Goal: Task Accomplishment & Management: Use online tool/utility

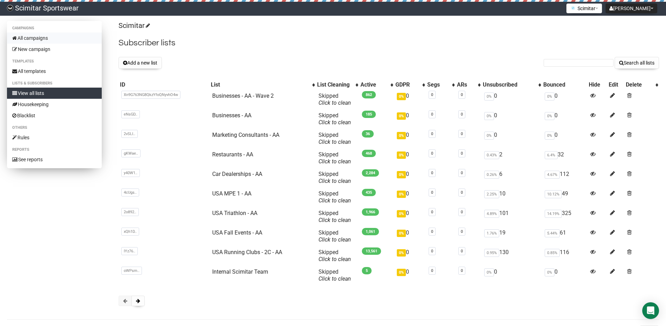
click at [65, 36] on link "All campaigns" at bounding box center [54, 37] width 95 height 11
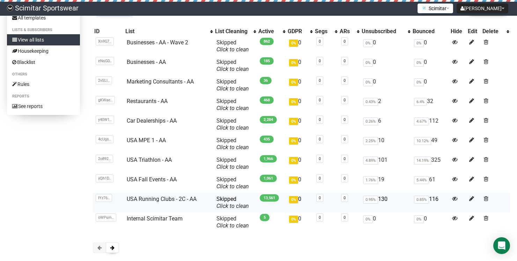
scroll to position [72, 0]
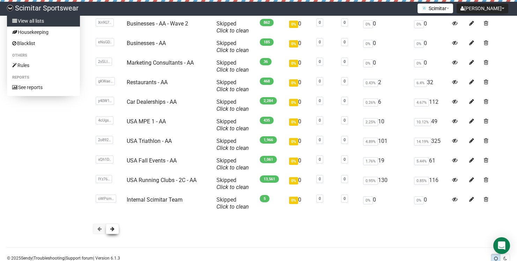
click at [110, 232] on button at bounding box center [112, 229] width 13 height 10
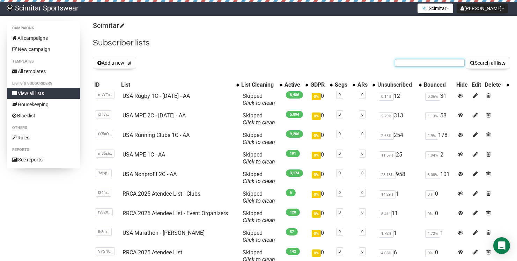
click at [433, 63] on input "text" at bounding box center [430, 63] width 70 height 8
type input "rugby"
click at [466, 57] on button "Search all lists" at bounding box center [488, 63] width 44 height 12
